Goal: Transaction & Acquisition: Book appointment/travel/reservation

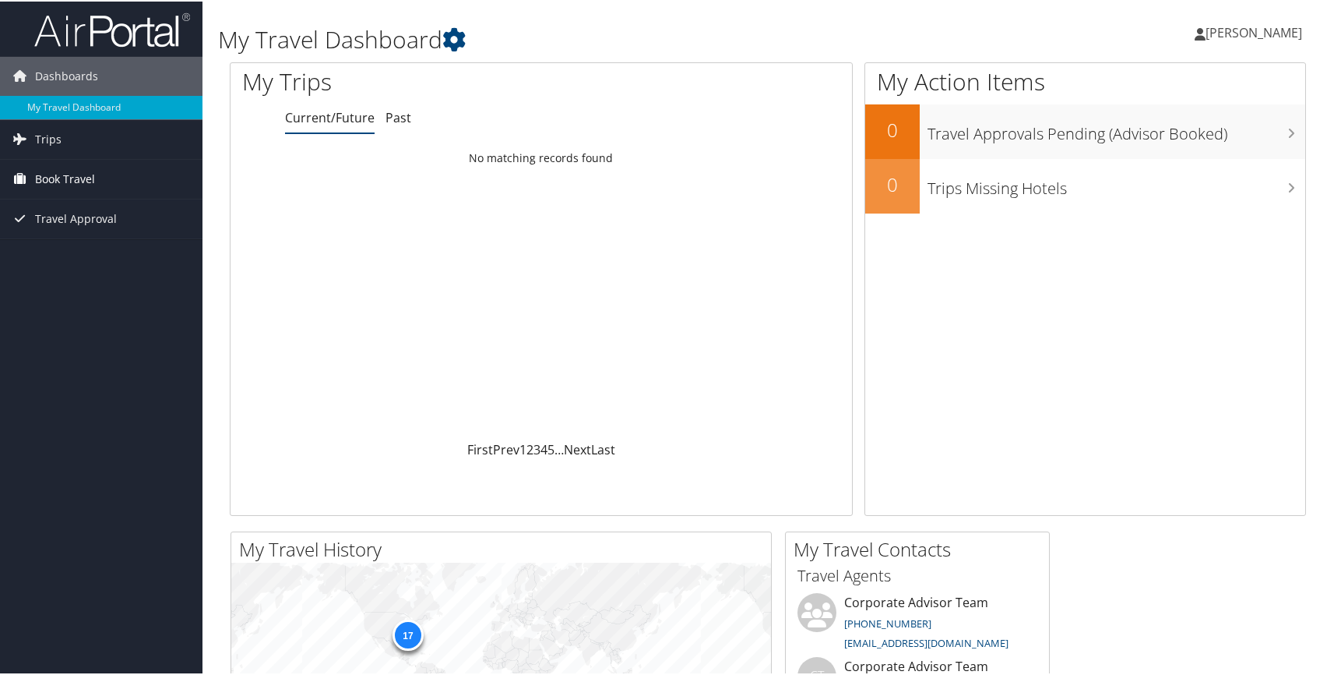
click at [87, 177] on span "Book Travel" at bounding box center [65, 177] width 60 height 39
click at [89, 252] on link "Book/Manage Online Trips" at bounding box center [101, 255] width 203 height 23
click at [58, 259] on link "Book/Manage Online Trips" at bounding box center [101, 255] width 203 height 23
